Goal: Information Seeking & Learning: Compare options

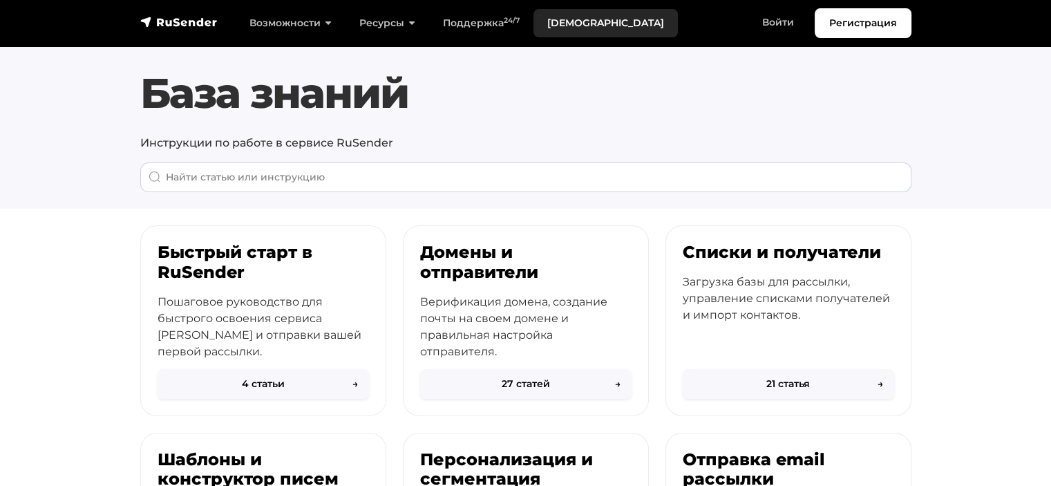
click at [572, 11] on link "[DEMOGRAPHIC_DATA]" at bounding box center [605, 23] width 144 height 28
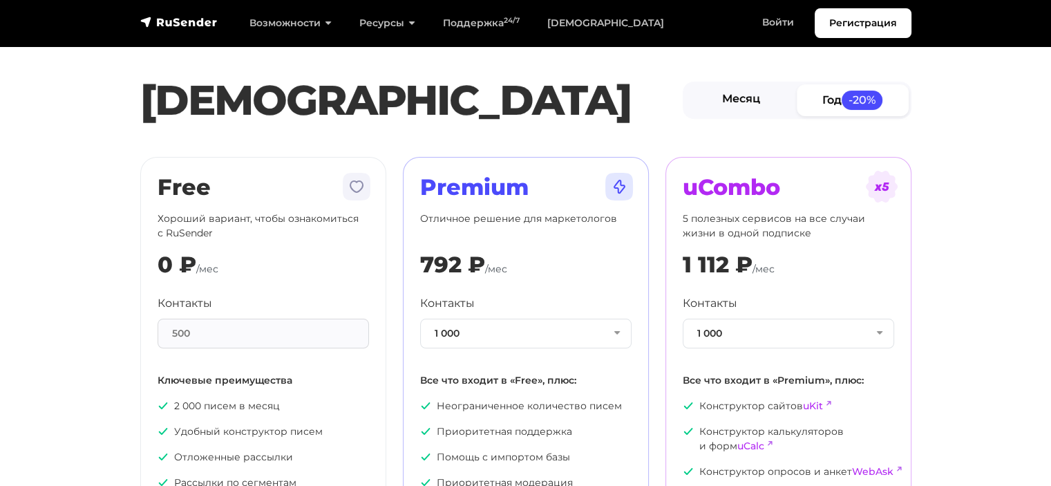
click at [755, 95] on link "Месяц" at bounding box center [741, 99] width 112 height 31
click at [475, 340] on button "1 000" at bounding box center [525, 334] width 211 height 30
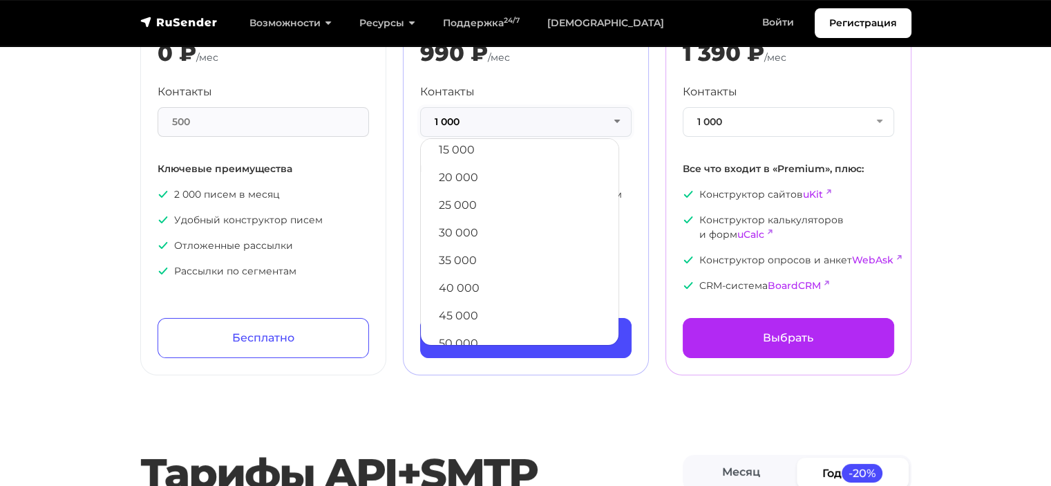
scroll to position [246, 0]
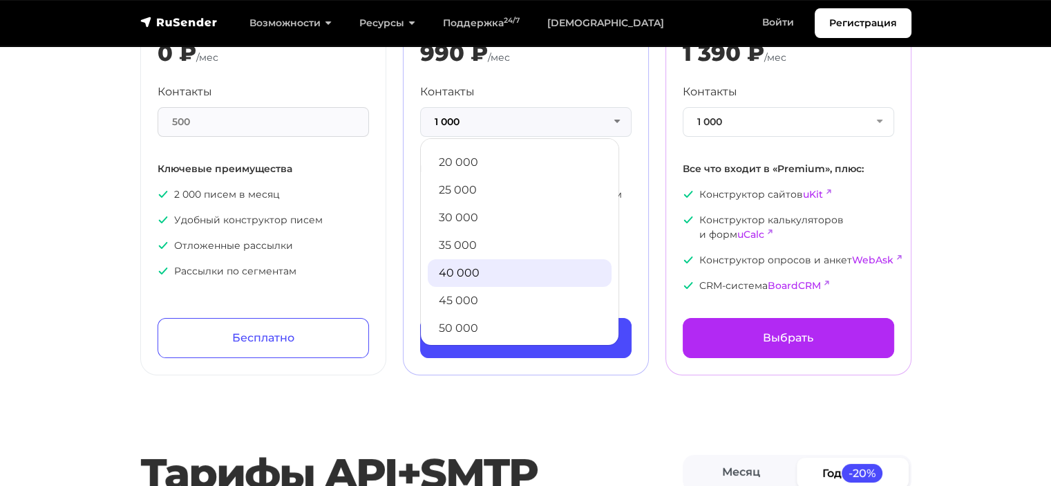
click at [459, 270] on link "40 000" at bounding box center [520, 273] width 184 height 28
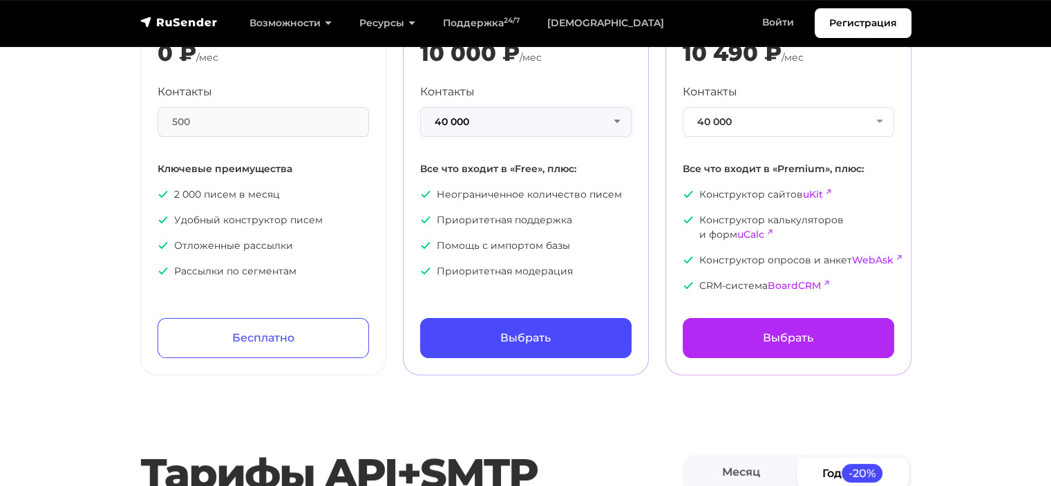
click at [460, 122] on button "40 000" at bounding box center [525, 122] width 211 height 30
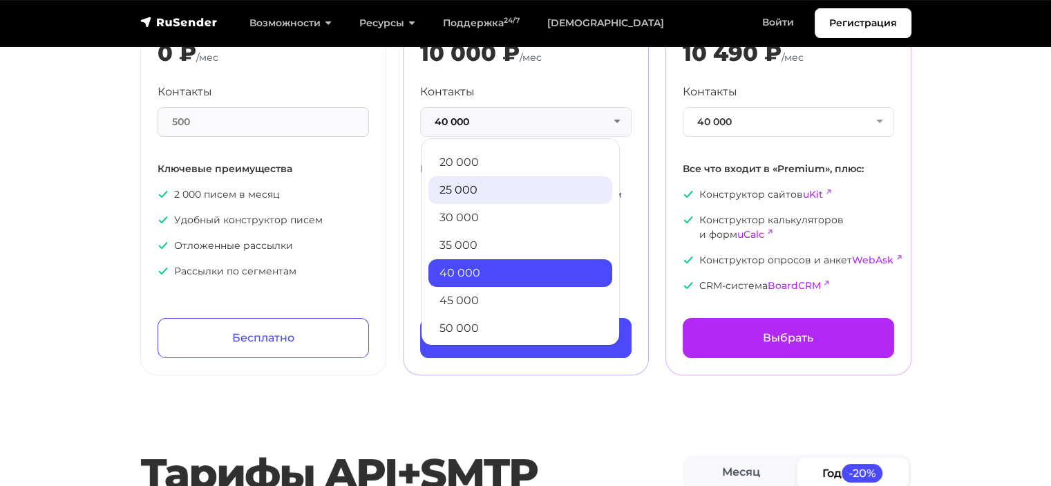
click at [462, 187] on link "25 000" at bounding box center [520, 190] width 184 height 28
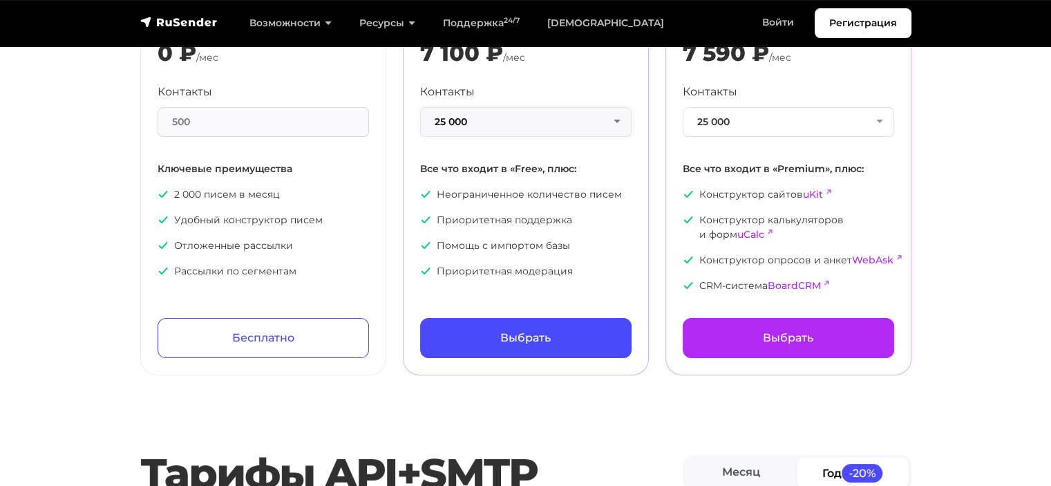
click at [464, 117] on button "25 000" at bounding box center [525, 122] width 211 height 30
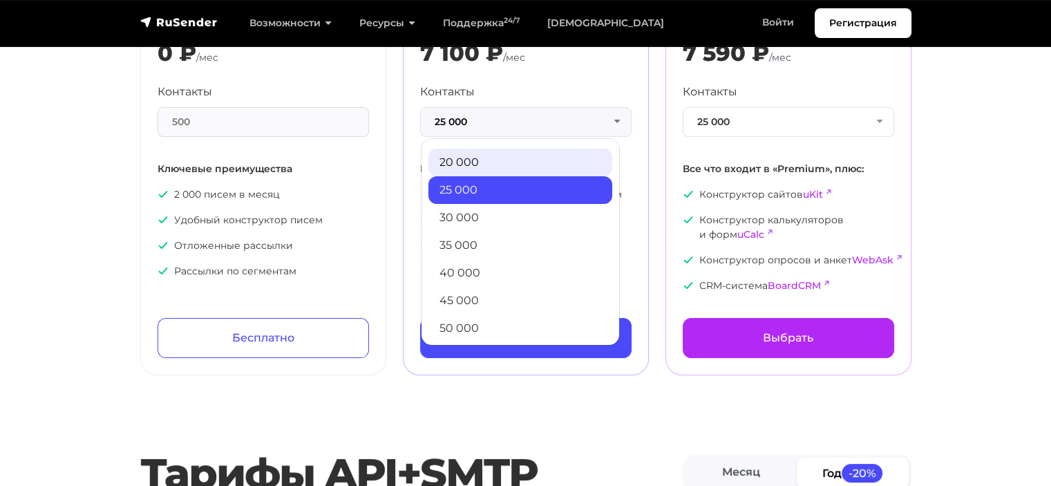
click at [466, 168] on link "20 000" at bounding box center [520, 163] width 184 height 28
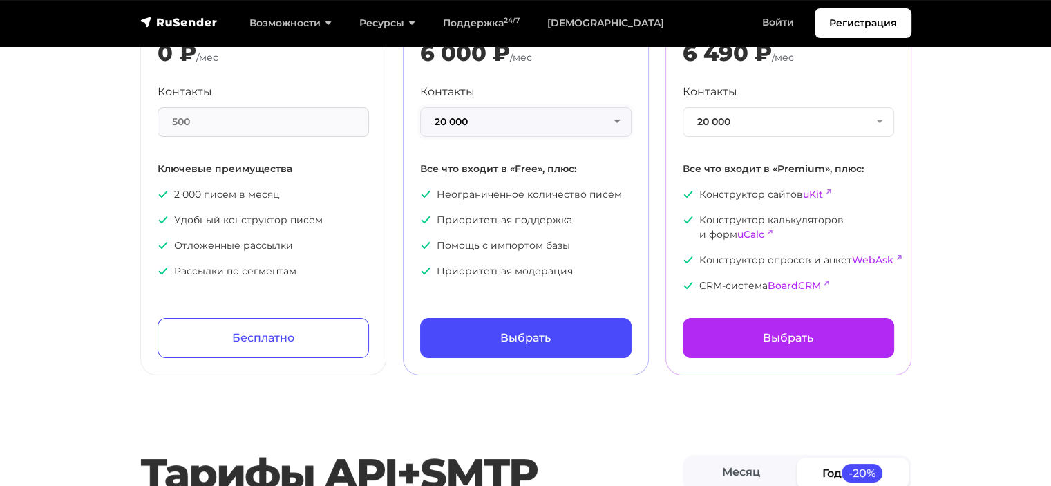
click at [471, 120] on button "20 000" at bounding box center [525, 122] width 211 height 30
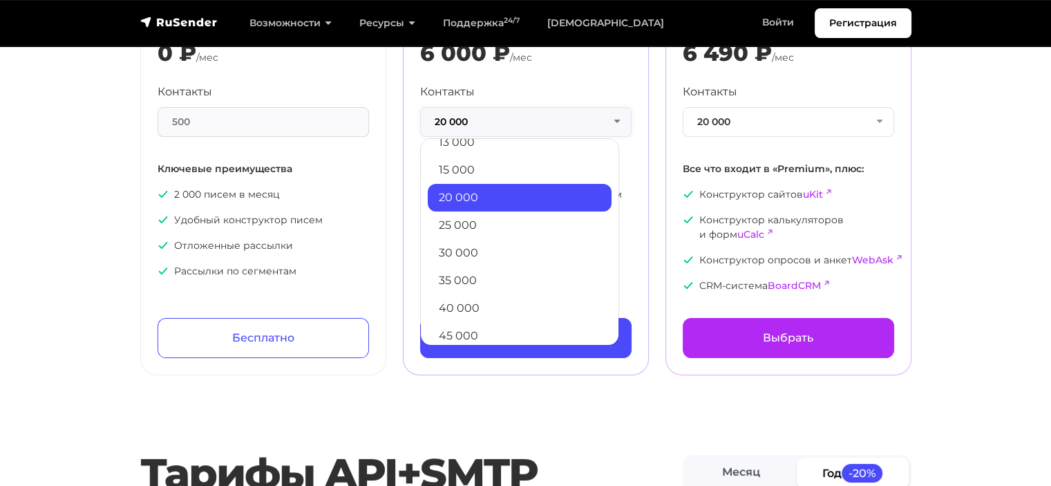
scroll to position [208, 0]
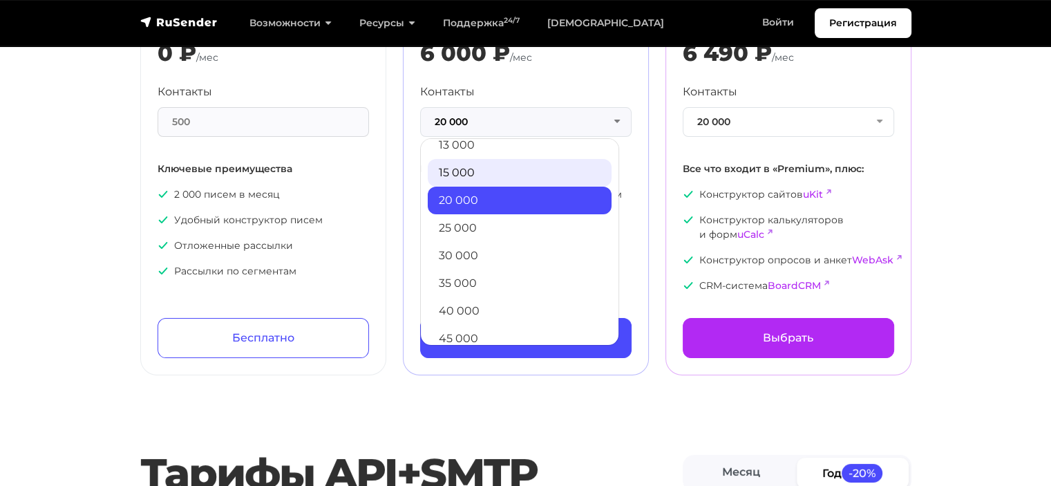
click at [472, 168] on link "15 000" at bounding box center [520, 173] width 184 height 28
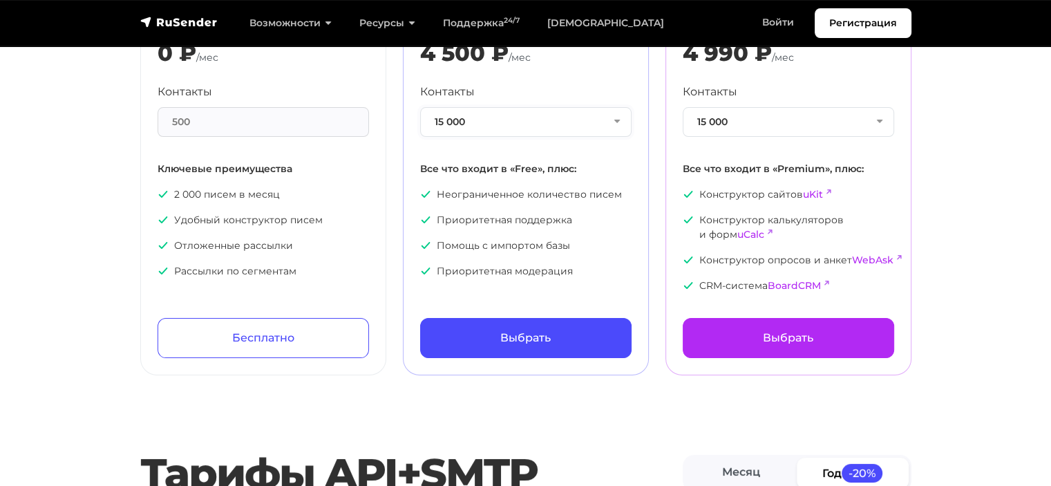
drag, startPoint x: 471, startPoint y: 121, endPoint x: 470, endPoint y: 155, distance: 34.6
click at [470, 124] on button "15 000" at bounding box center [525, 122] width 211 height 30
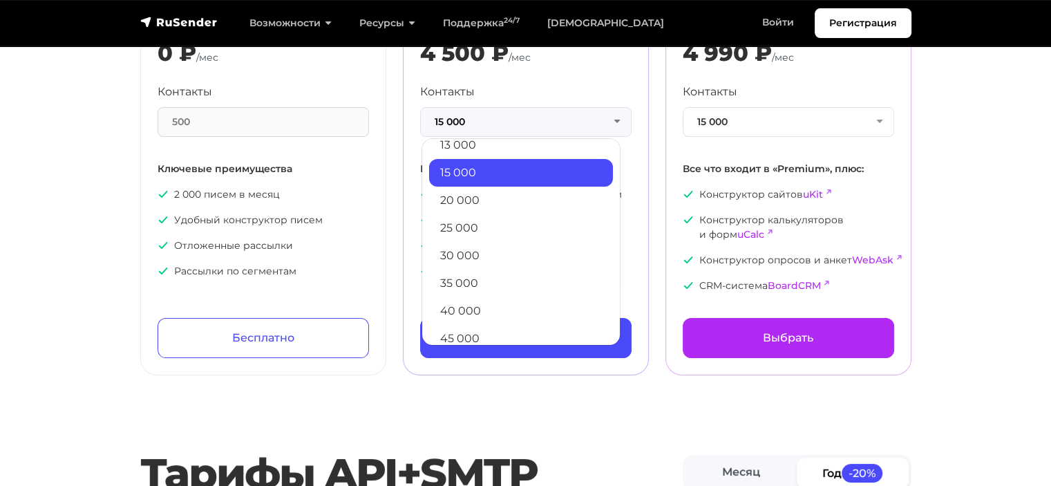
click at [462, 200] on link "20 000" at bounding box center [521, 201] width 184 height 28
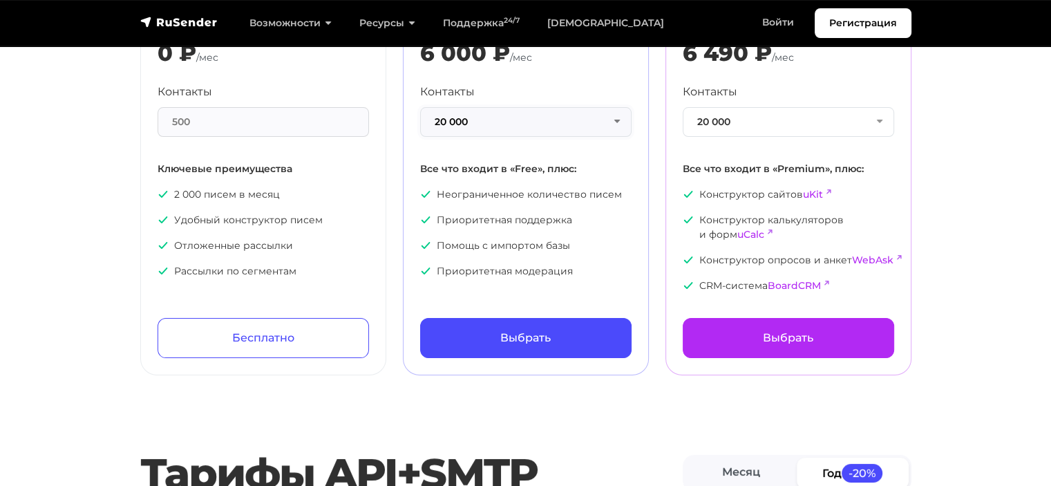
click at [477, 126] on button "20 000" at bounding box center [525, 122] width 211 height 30
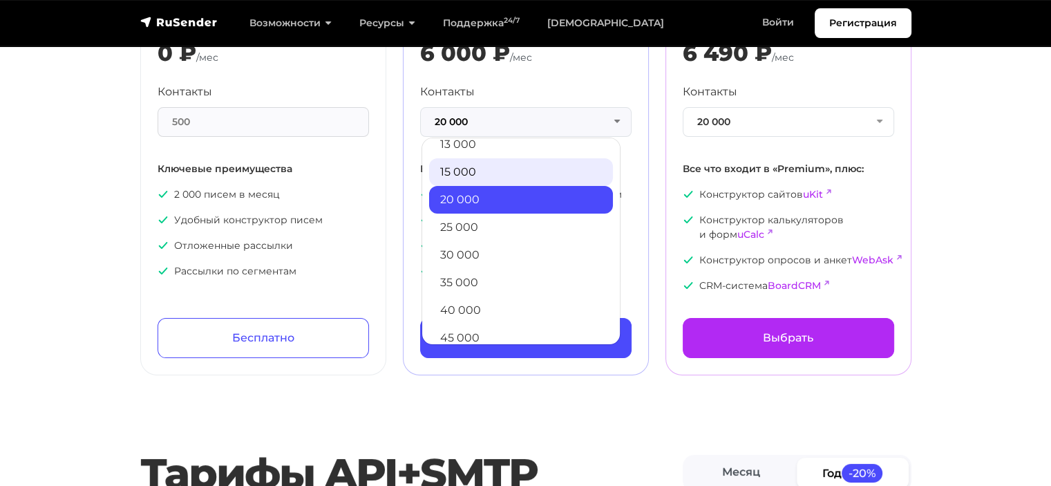
click at [468, 167] on link "15 000" at bounding box center [521, 172] width 184 height 28
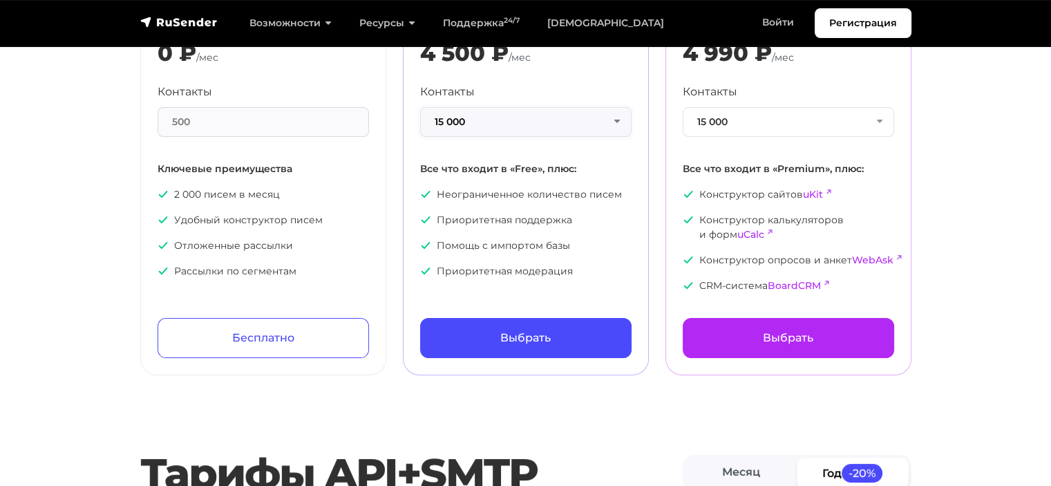
click at [467, 121] on button "15 000" at bounding box center [525, 122] width 211 height 30
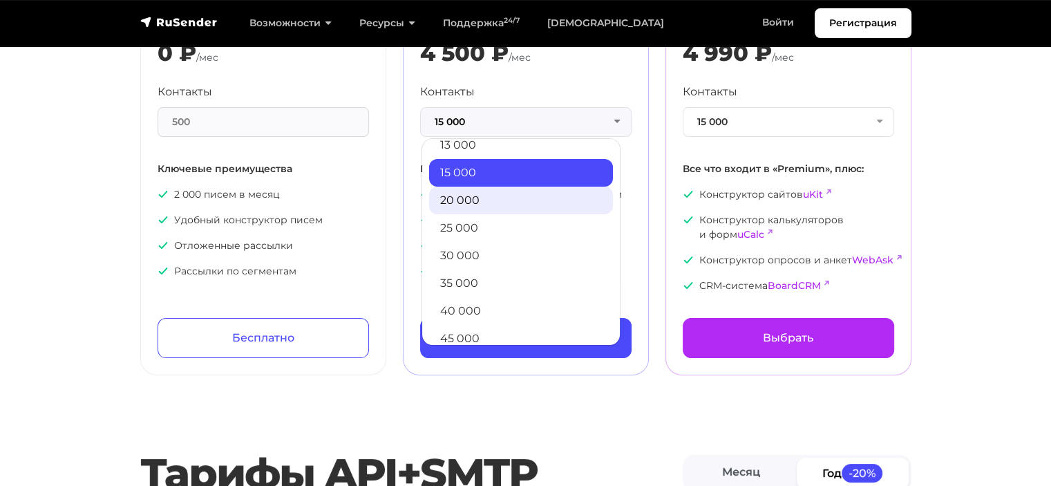
click at [468, 204] on link "20 000" at bounding box center [521, 201] width 184 height 28
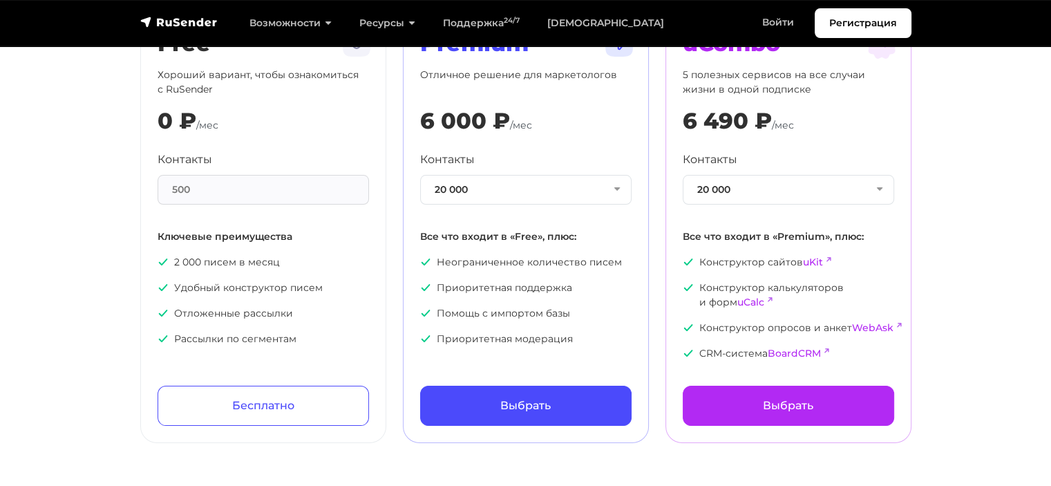
scroll to position [140, 0]
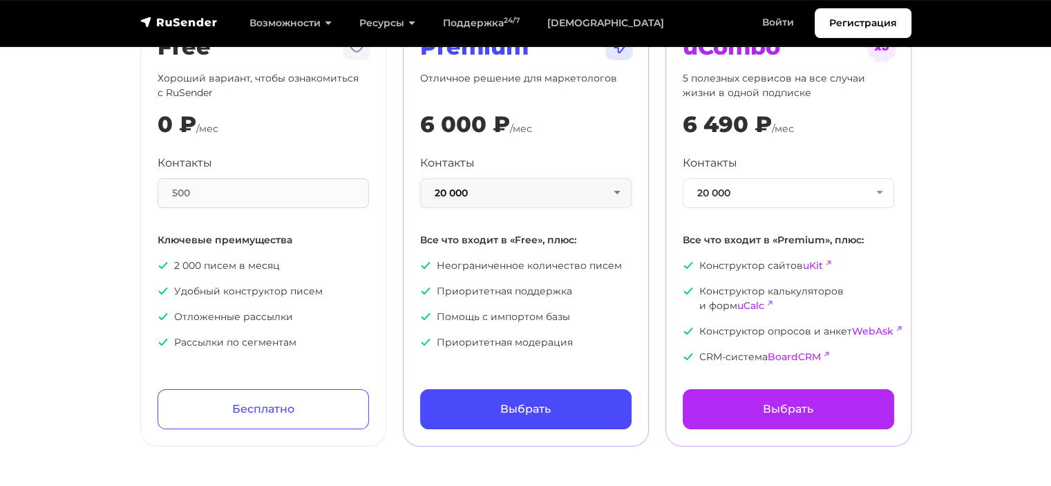
click at [515, 192] on button "20 000" at bounding box center [525, 193] width 211 height 30
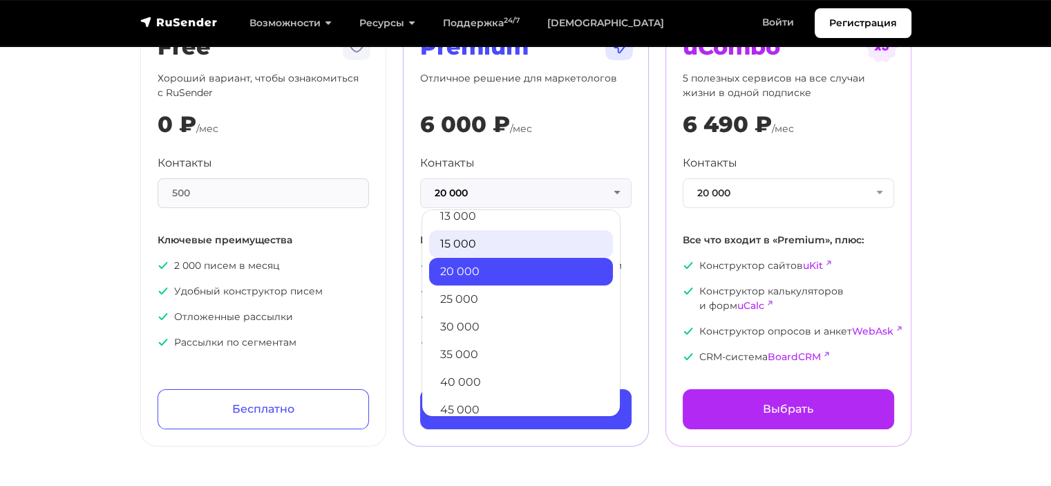
click at [475, 245] on link "15 000" at bounding box center [521, 244] width 184 height 28
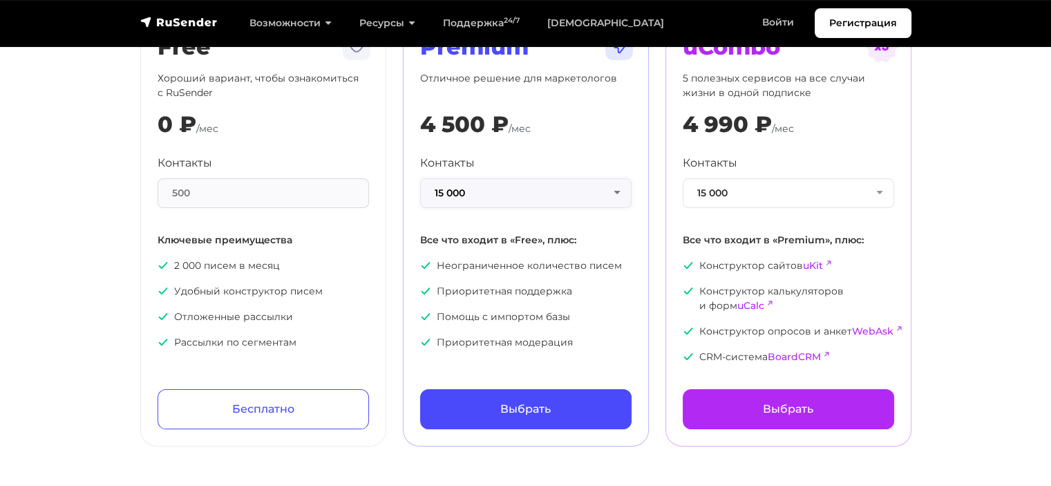
click at [489, 205] on button "15 000" at bounding box center [525, 193] width 211 height 30
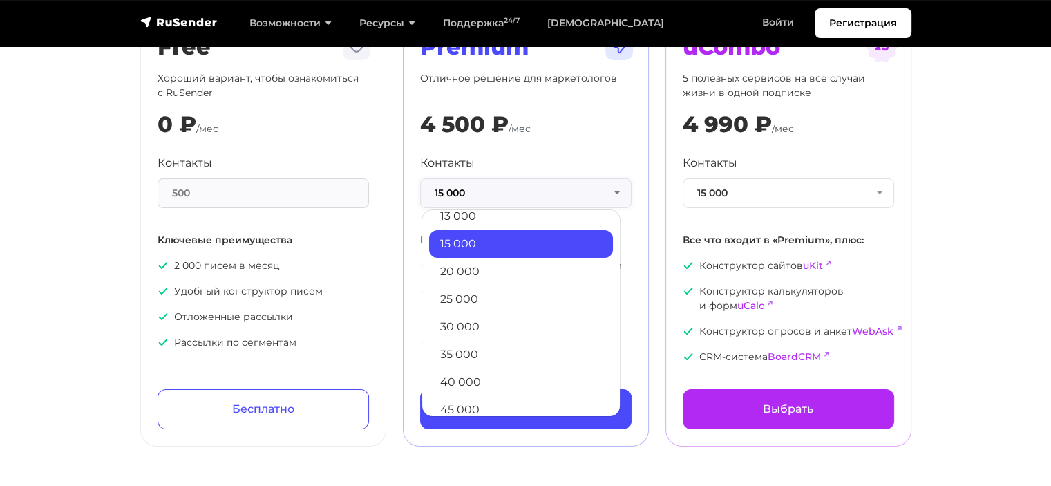
click at [489, 202] on button "15 000" at bounding box center [525, 193] width 211 height 30
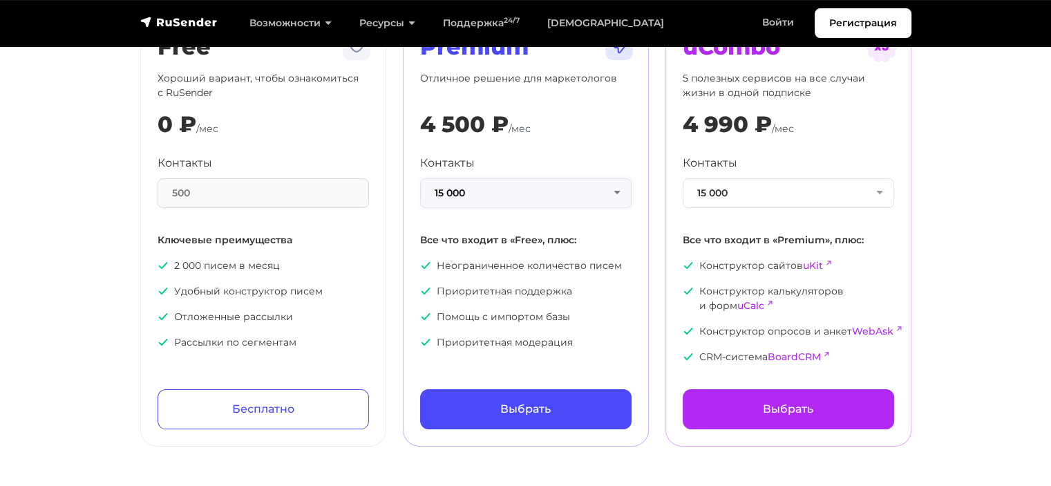
click at [506, 190] on button "15 000" at bounding box center [525, 193] width 211 height 30
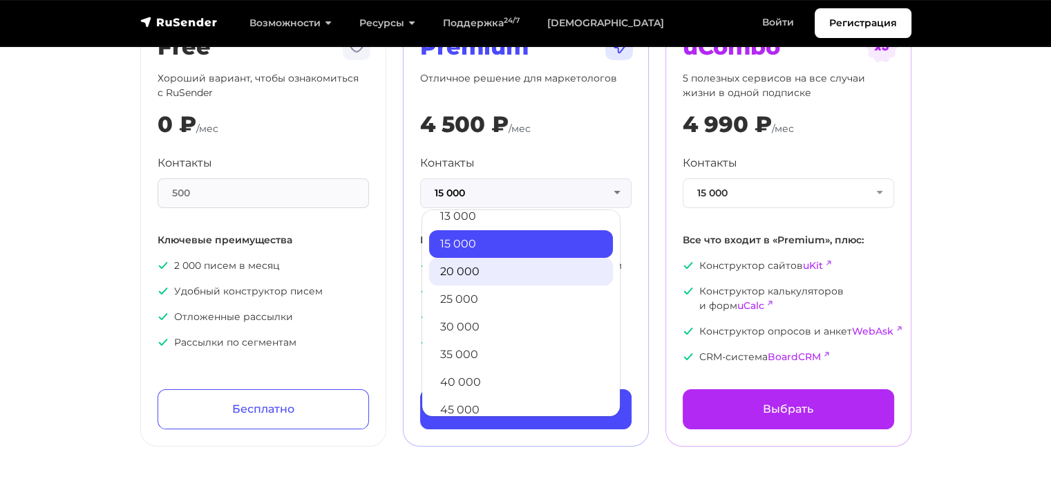
click at [459, 273] on link "20 000" at bounding box center [521, 272] width 184 height 28
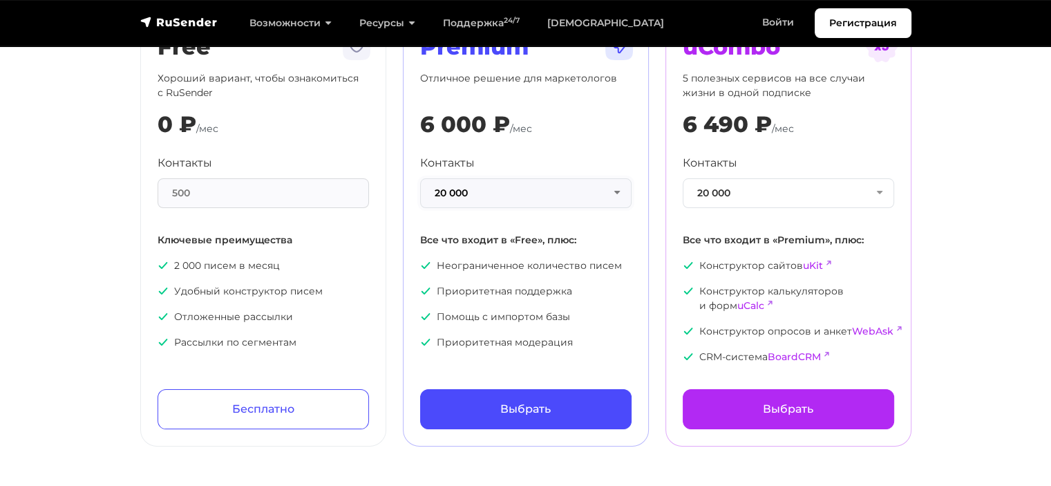
click at [489, 189] on button "20 000" at bounding box center [525, 193] width 211 height 30
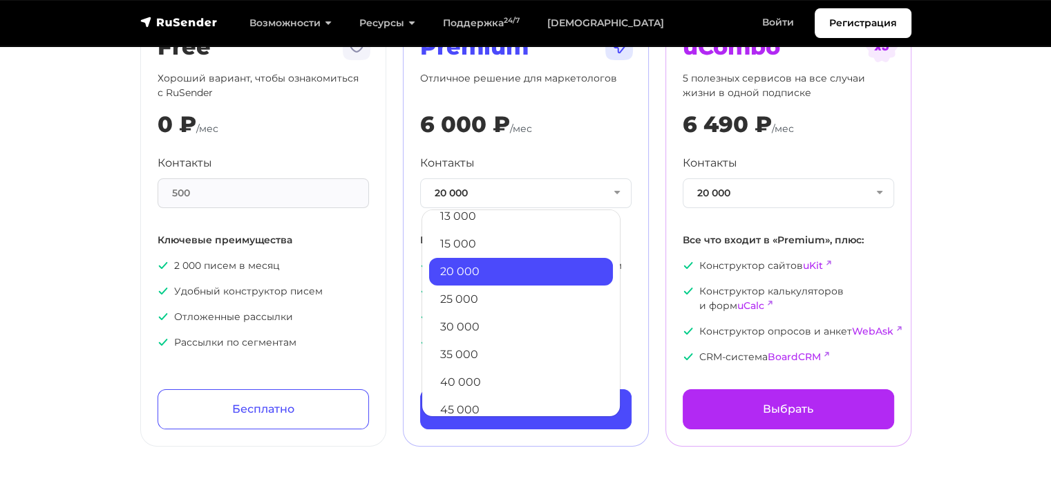
click at [54, 238] on section "[PERSON_NAME] Год -20% Free Хороший вариант, чтобы ознакомиться с RuSender 0 ₽ …" at bounding box center [525, 161] width 1051 height 570
click at [555, 187] on button "20 000" at bounding box center [525, 193] width 211 height 30
click at [616, 196] on button "20 000" at bounding box center [525, 193] width 211 height 30
click at [638, 209] on div "Premium Отличное решение для маркетологов 6 000 ₽ /мес Контакты 20 000 1 000 2 …" at bounding box center [526, 232] width 246 height 430
click at [50, 246] on section "[PERSON_NAME] Год -20% Free Хороший вариант, чтобы ознакомиться с RuSender 0 ₽ …" at bounding box center [525, 161] width 1051 height 570
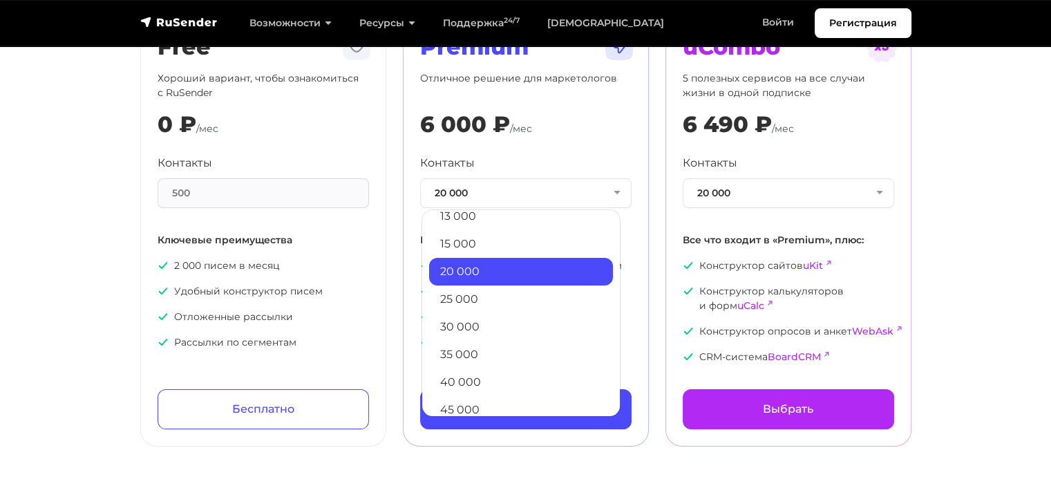
click at [632, 234] on div "Premium Отличное решение для маркетологов 6 000 ₽ /мес Контакты 20 000 1 000 2 …" at bounding box center [526, 232] width 246 height 430
click at [450, 248] on link "15 000" at bounding box center [521, 244] width 184 height 28
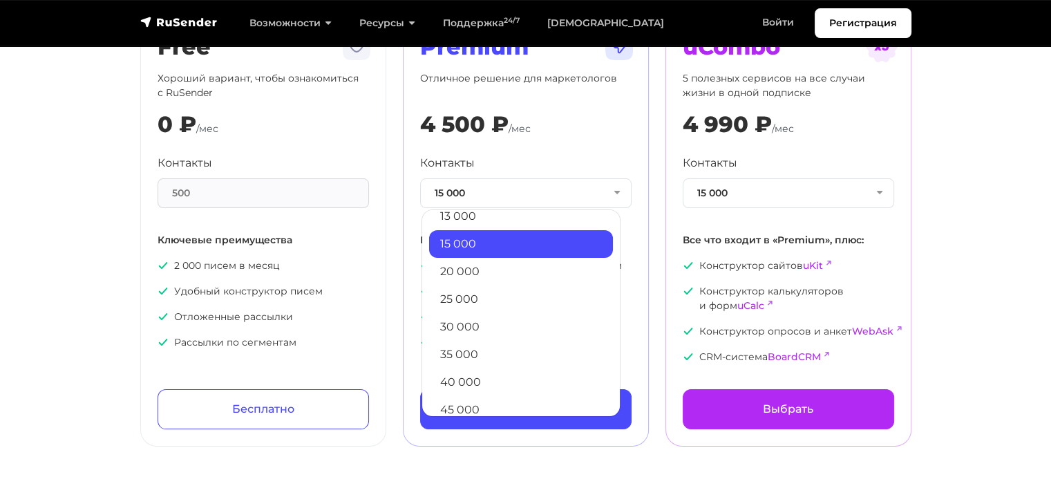
click at [469, 237] on link "15 000" at bounding box center [521, 244] width 184 height 28
click at [459, 269] on link "20 000" at bounding box center [521, 272] width 184 height 28
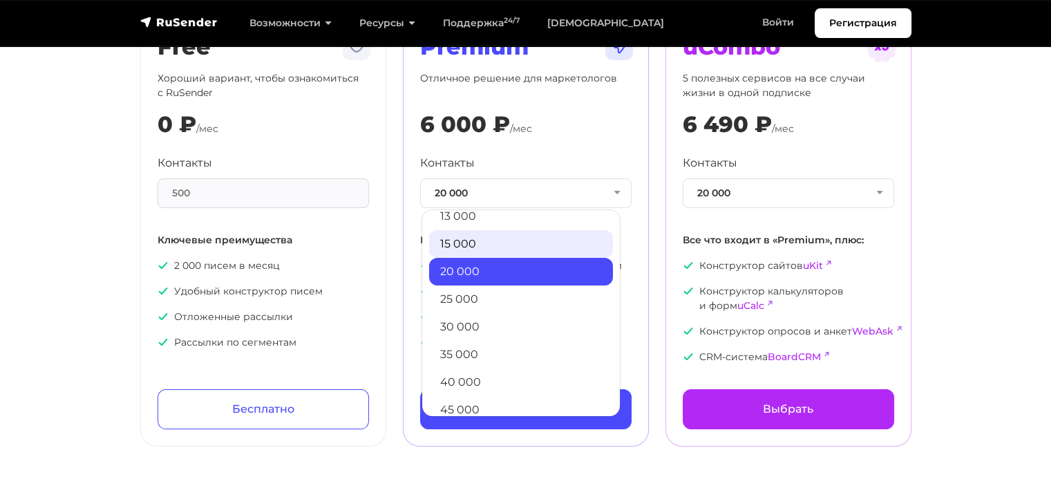
click at [462, 239] on link "15 000" at bounding box center [521, 244] width 184 height 28
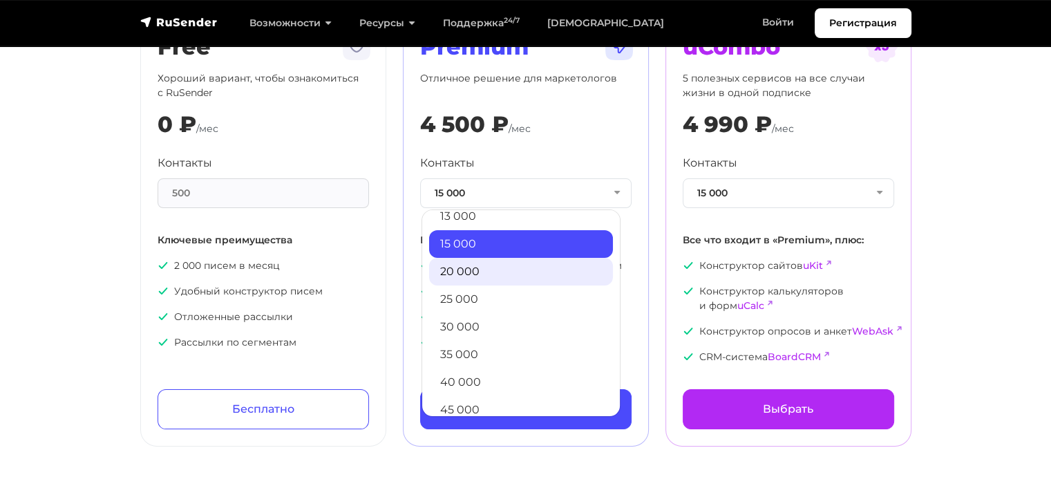
click at [469, 275] on link "20 000" at bounding box center [521, 272] width 184 height 28
